Goal: Task Accomplishment & Management: Manage account settings

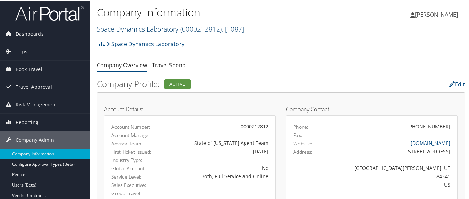
click at [131, 27] on link "Space Dynamics Laboratory ( 0000212812 ) , [ 1087 ]" at bounding box center [170, 28] width 147 height 9
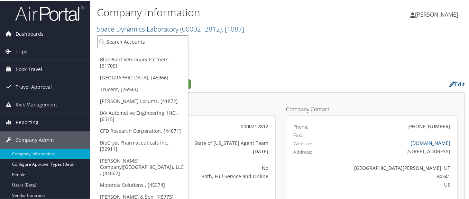
click at [135, 39] on input "search" at bounding box center [142, 41] width 91 height 13
paste input "301475"
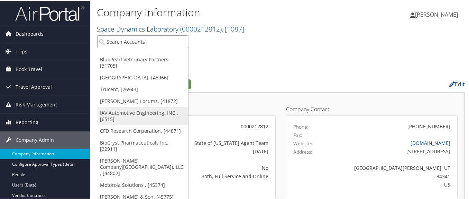
type input "301475"
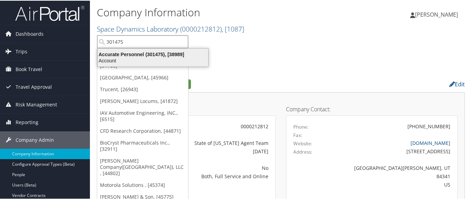
click at [136, 55] on div "Accurate Personnel (301475), [38989]" at bounding box center [152, 53] width 119 height 6
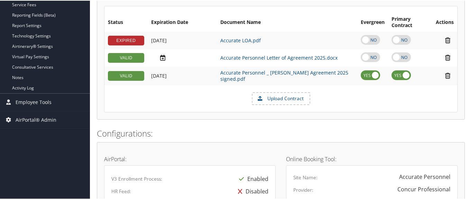
scroll to position [173, 0]
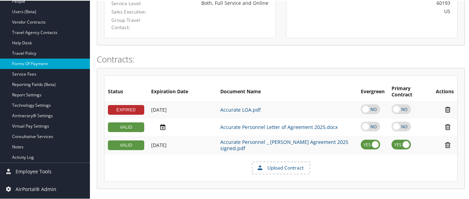
click at [52, 64] on link "Forms Of Payment" at bounding box center [45, 63] width 90 height 10
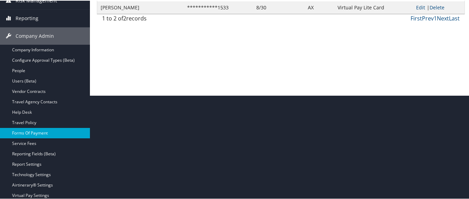
scroll to position [138, 0]
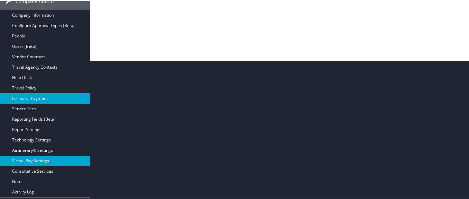
click at [55, 158] on link "Virtual Pay Settings" at bounding box center [45, 160] width 90 height 10
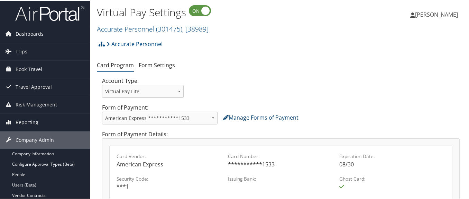
click at [248, 117] on link "Manage Forms of Payment" at bounding box center [260, 117] width 75 height 8
click at [146, 66] on link "Form Settings" at bounding box center [157, 65] width 36 height 8
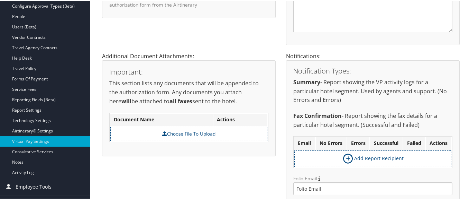
scroll to position [191, 0]
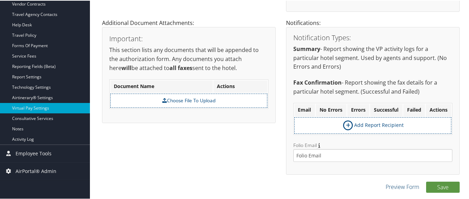
click at [396, 185] on link "Preview Form" at bounding box center [403, 186] width 34 height 8
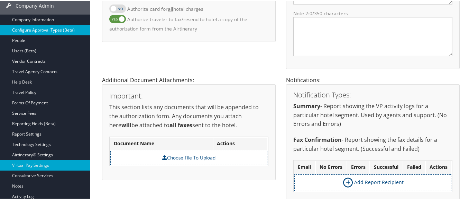
scroll to position [122, 0]
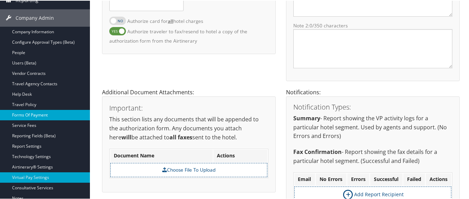
click at [62, 114] on link "Forms Of Payment" at bounding box center [45, 114] width 90 height 10
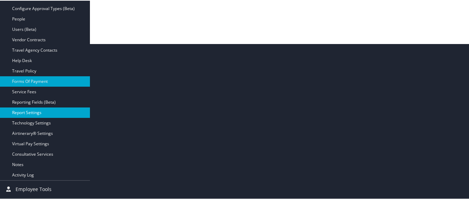
scroll to position [172, 0]
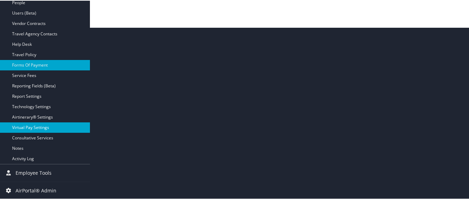
click at [50, 126] on link "Virtual Pay Settings" at bounding box center [45, 126] width 90 height 10
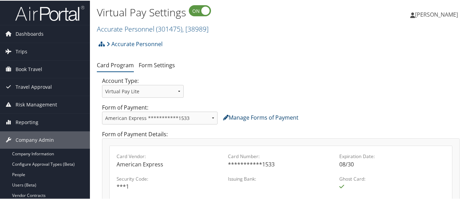
click at [248, 115] on link "Manage Forms of Payment" at bounding box center [260, 117] width 75 height 8
click at [155, 64] on link "Form Settings" at bounding box center [157, 65] width 36 height 8
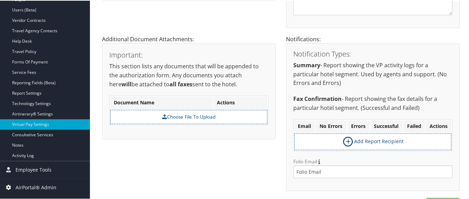
scroll to position [191, 0]
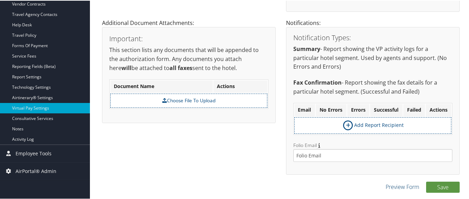
click at [397, 186] on link "Preview Form" at bounding box center [403, 186] width 34 height 8
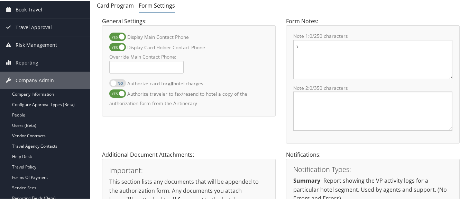
scroll to position [53, 0]
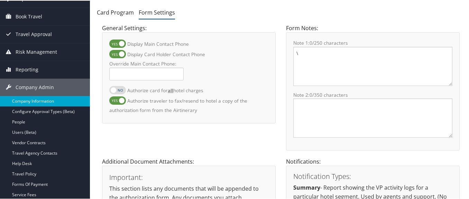
click at [64, 99] on link "Company Information" at bounding box center [45, 100] width 90 height 10
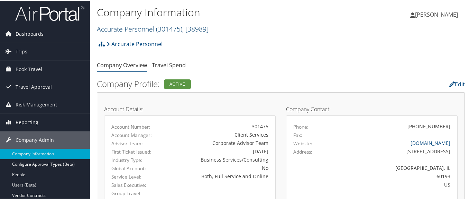
click at [122, 27] on link "Accurate Personnel ( 301475 ) , [ 38989 ]" at bounding box center [153, 28] width 112 height 9
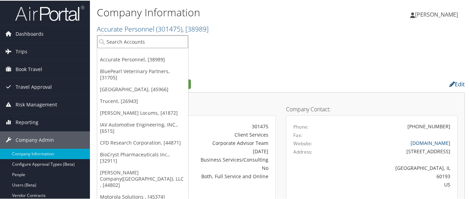
click at [119, 42] on input "search" at bounding box center [142, 41] width 91 height 13
paste input "302003"
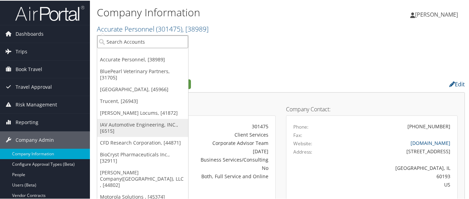
type input "302003"
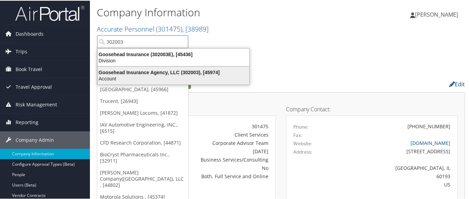
click at [131, 75] on div "Account" at bounding box center [173, 78] width 160 height 6
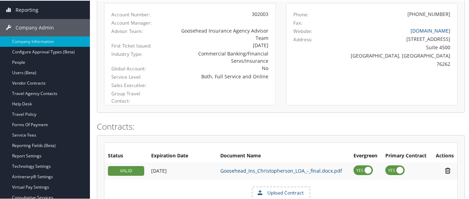
scroll to position [104, 0]
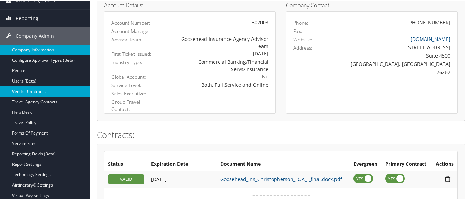
click at [57, 88] on link "Vendor Contracts" at bounding box center [45, 90] width 90 height 10
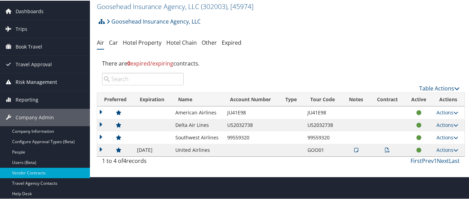
scroll to position [35, 0]
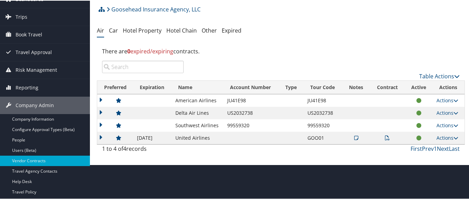
click at [102, 98] on td at bounding box center [115, 99] width 36 height 12
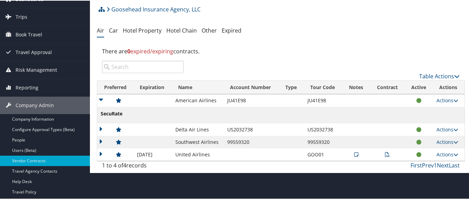
click at [102, 98] on td at bounding box center [115, 99] width 36 height 12
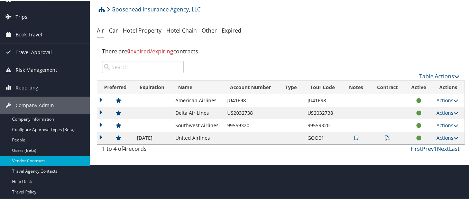
click at [442, 99] on link "Actions" at bounding box center [447, 99] width 22 height 7
click at [434, 123] on link "Edit Contract" at bounding box center [431, 122] width 46 height 12
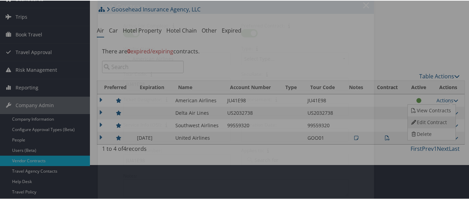
select select "[object Object]"
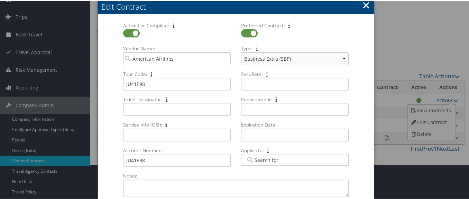
click at [365, 5] on button "×" at bounding box center [366, 5] width 8 height 14
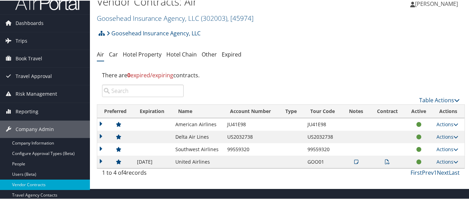
scroll to position [0, 0]
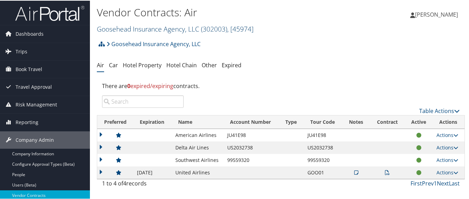
click at [138, 27] on link "Goosehead Insurance Agency, LLC ( 302003 ) , [ 45974 ]" at bounding box center [175, 28] width 157 height 9
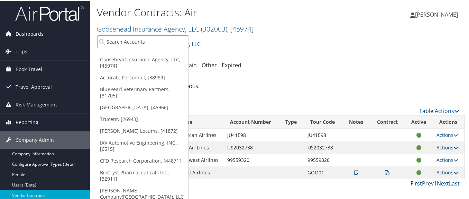
click at [143, 44] on input "search" at bounding box center [142, 41] width 91 height 13
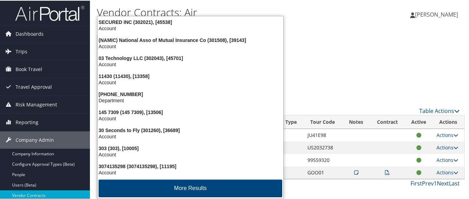
type input "3055"
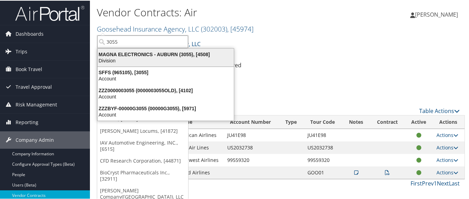
click at [130, 56] on div "MAGNA ELECTRONICS - AUBURN (3055), [4508]" at bounding box center [165, 53] width 145 height 6
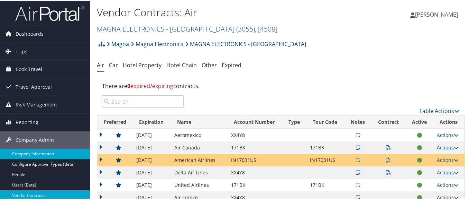
click at [50, 154] on link "Company Information" at bounding box center [45, 153] width 90 height 10
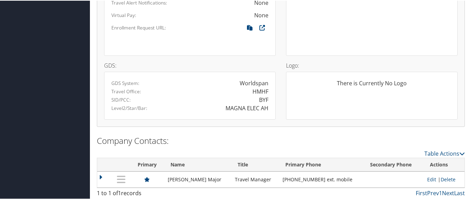
scroll to position [467, 0]
